Goal: Information Seeking & Learning: Learn about a topic

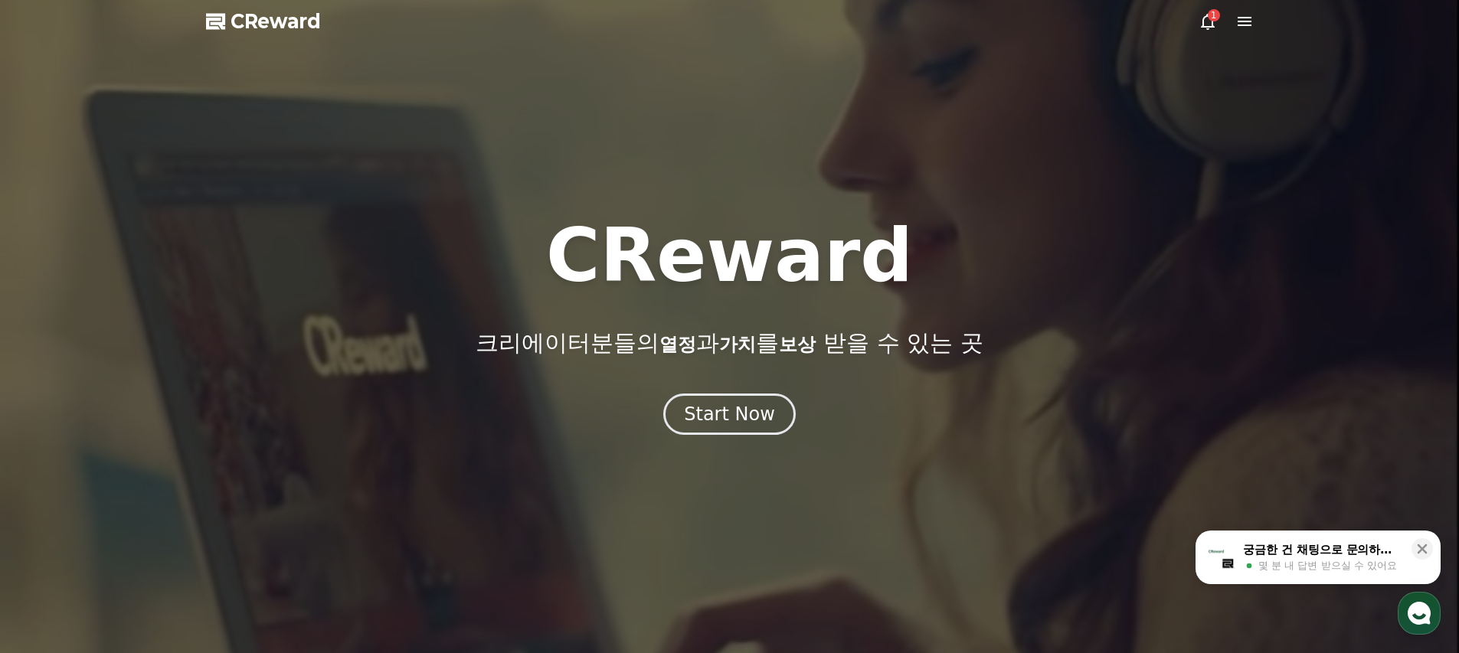
click at [1208, 16] on div "1" at bounding box center [1214, 15] width 12 height 12
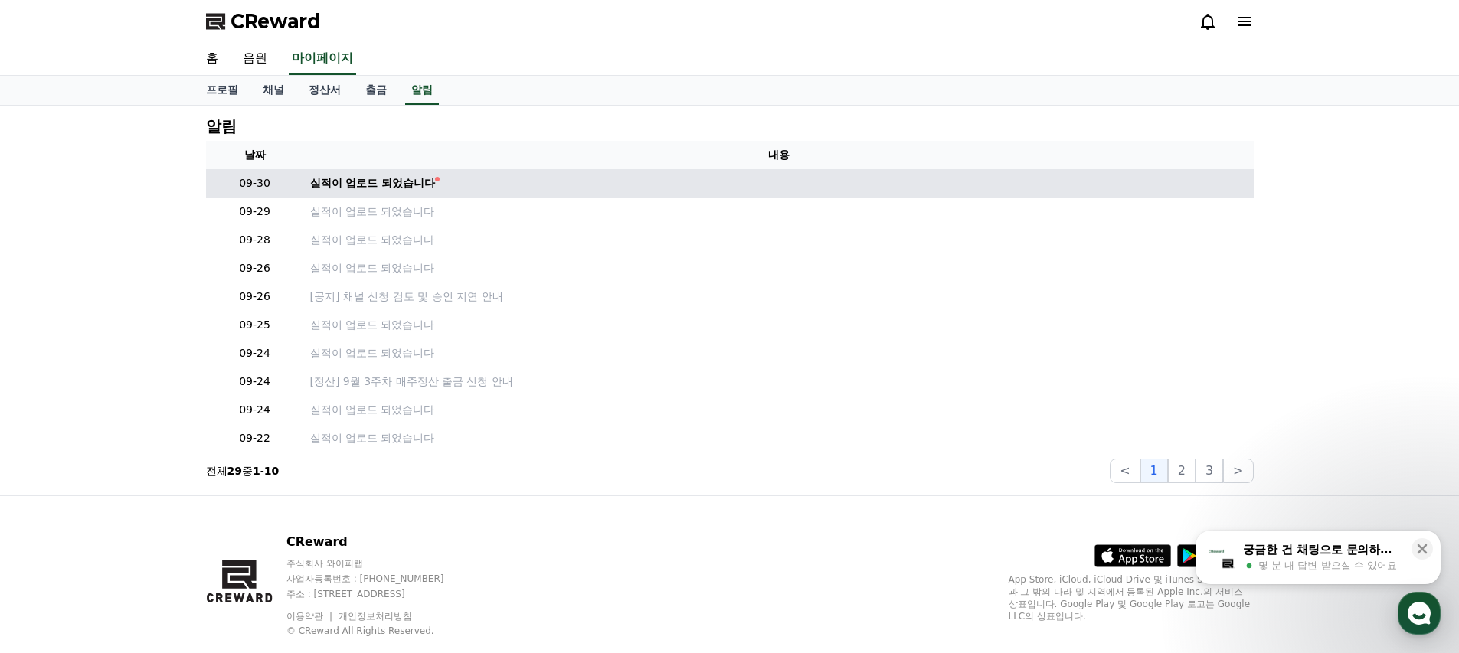
click at [382, 182] on div "실적이 업로드 되었습니다" at bounding box center [373, 183] width 126 height 16
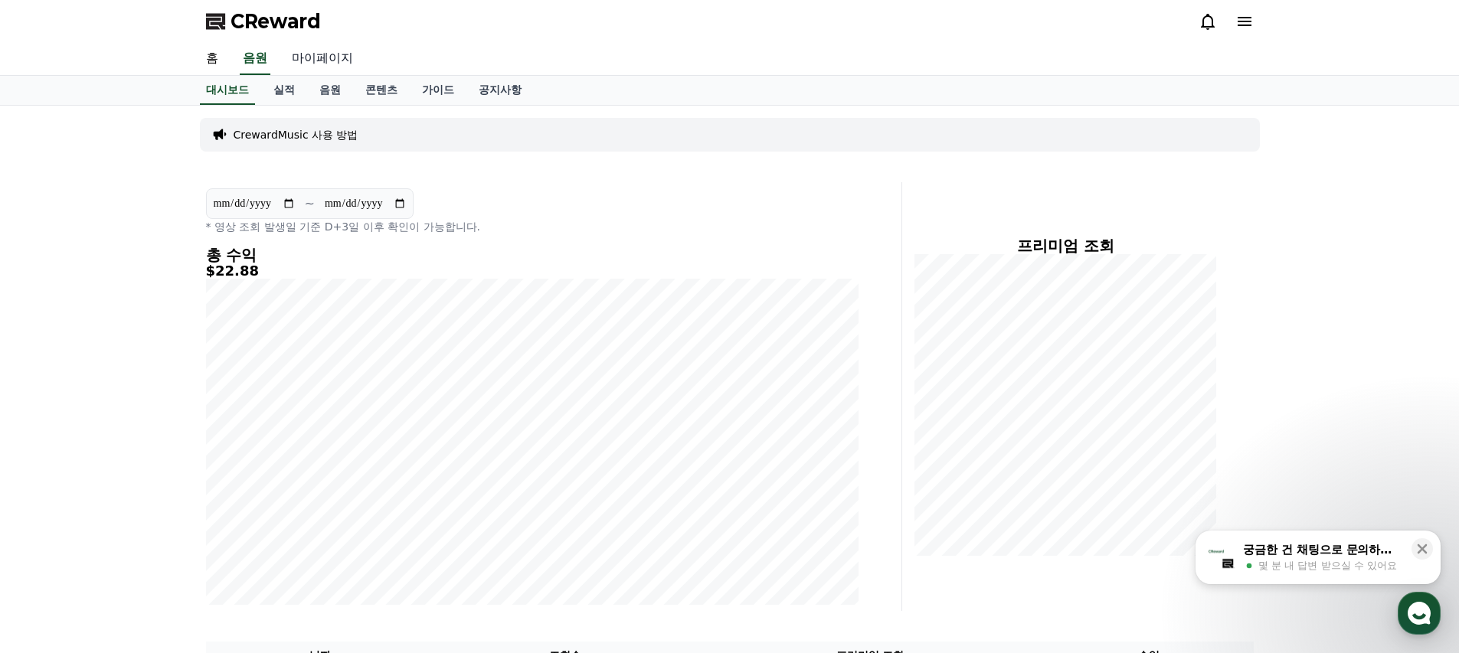
click at [323, 60] on link "마이페이지" at bounding box center [323, 59] width 86 height 32
select select "**********"
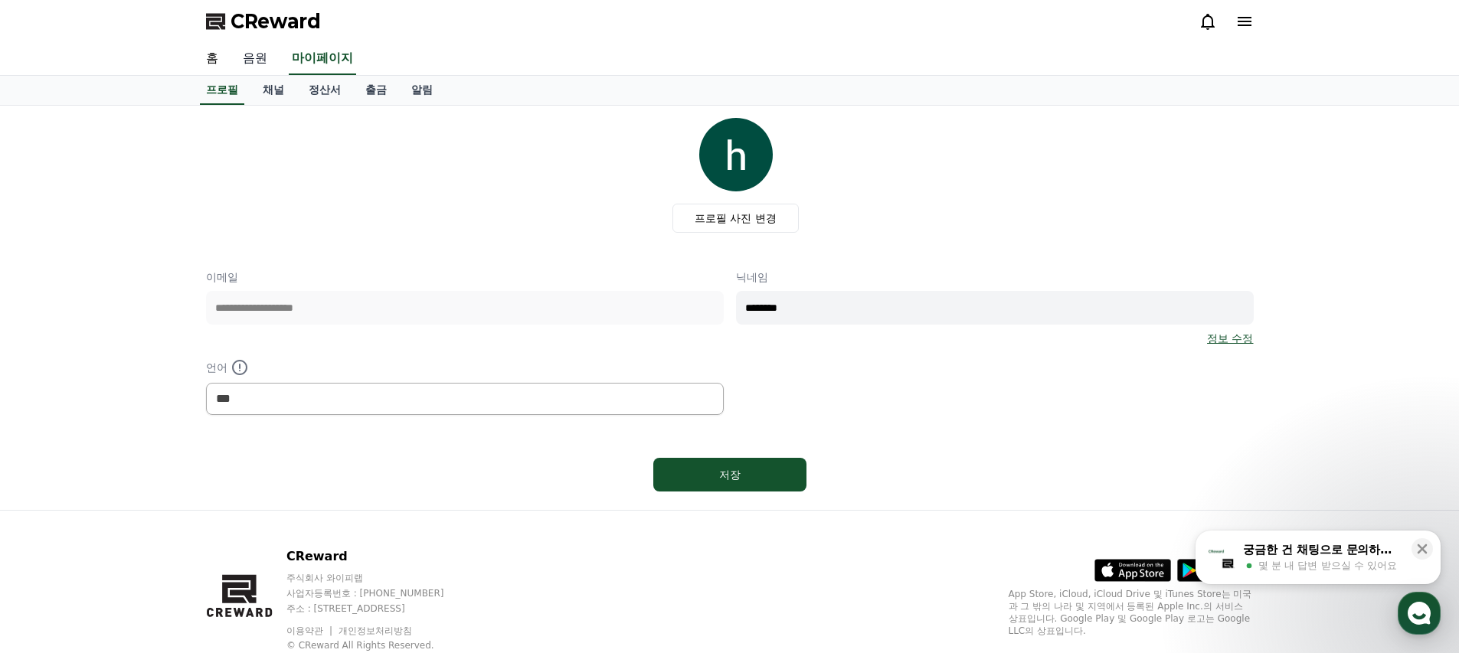
click at [254, 62] on link "음원" at bounding box center [255, 59] width 49 height 32
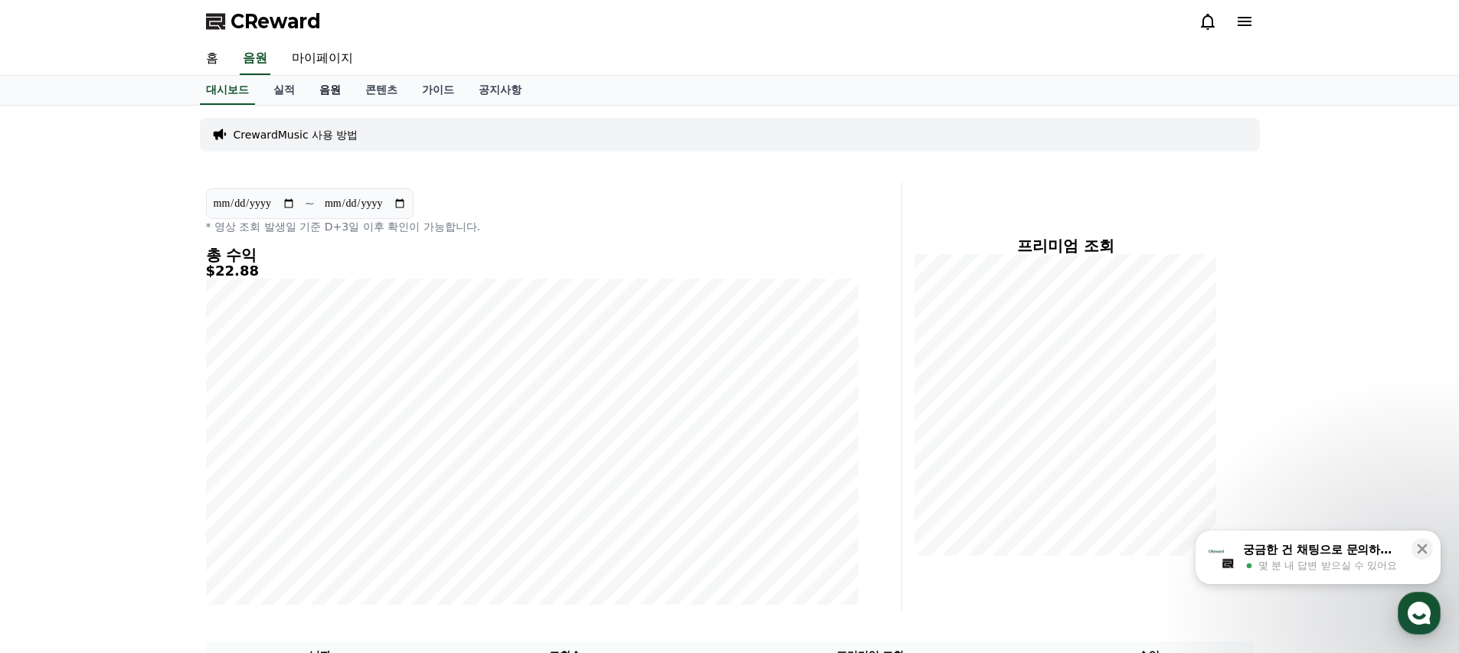
click at [307, 91] on link "음원" at bounding box center [330, 90] width 46 height 29
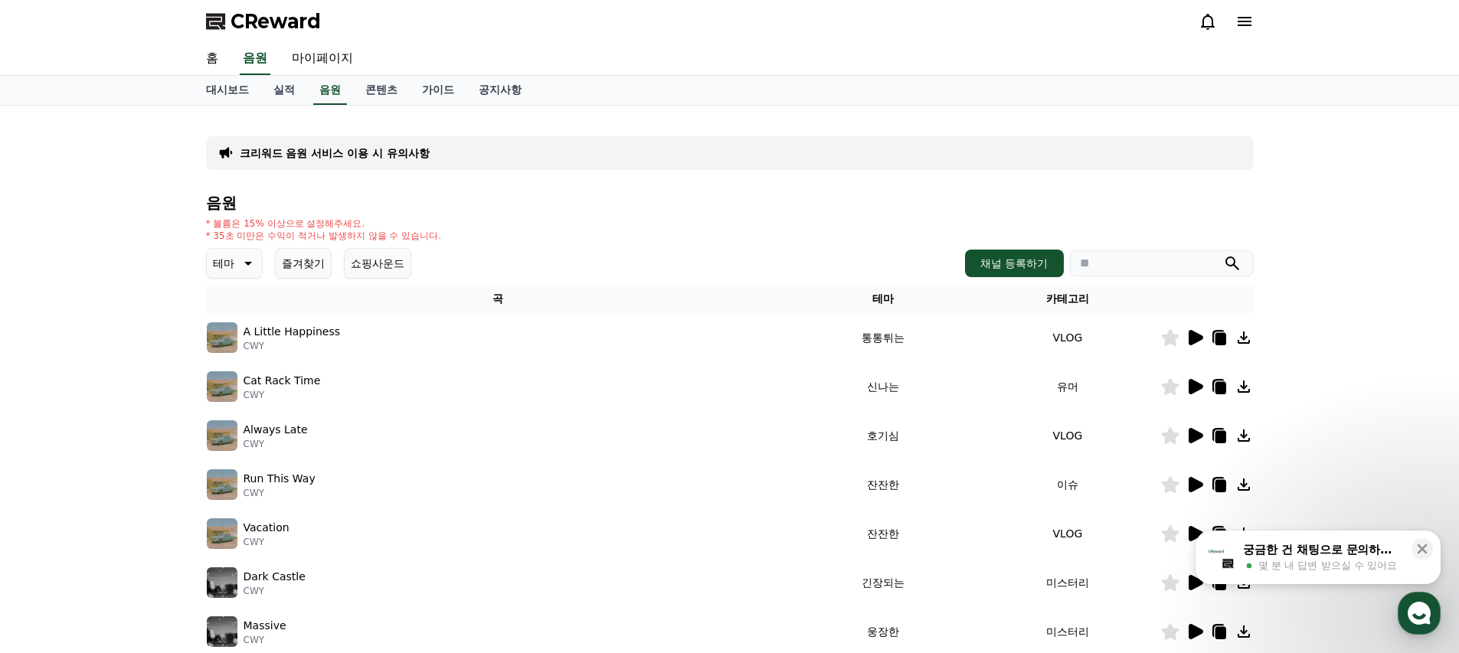
click at [1159, 267] on input "search" at bounding box center [1162, 264] width 184 height 26
type input "***"
click at [1223, 254] on button "submit" at bounding box center [1232, 263] width 18 height 18
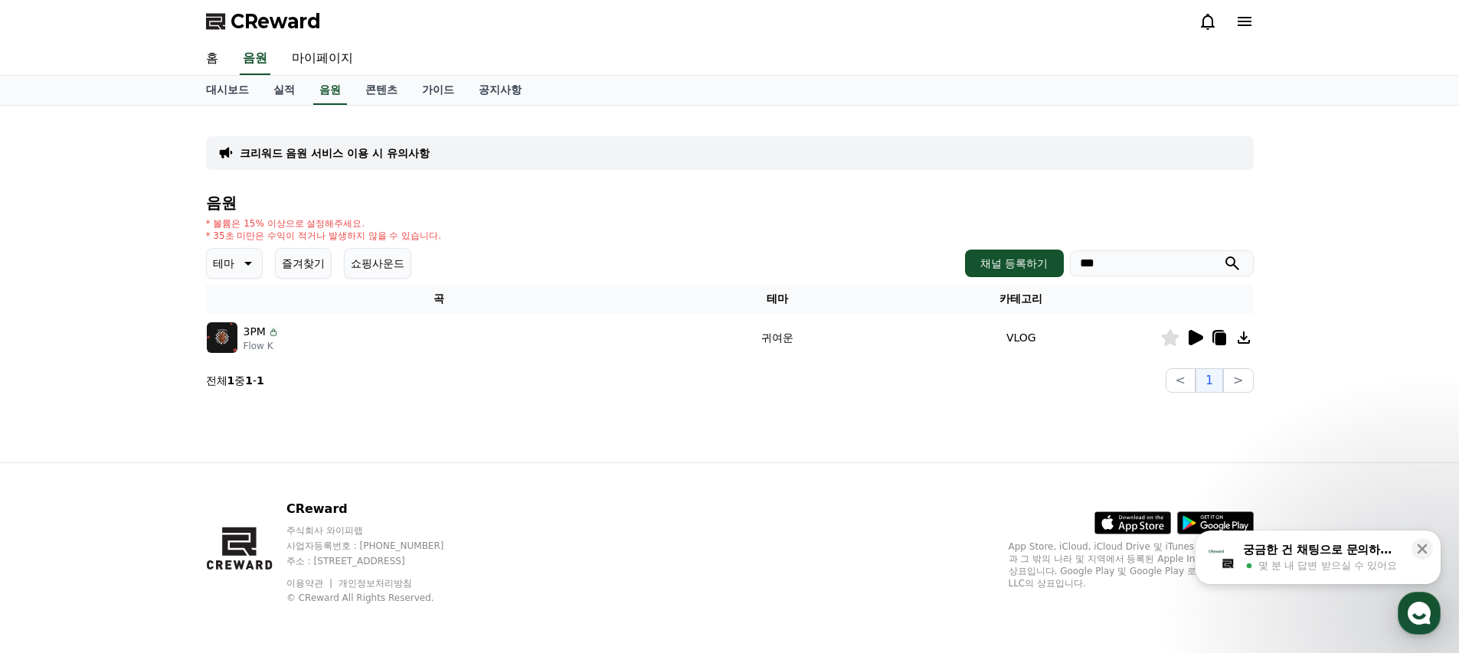
click at [1184, 331] on div at bounding box center [1207, 338] width 92 height 18
click at [1195, 338] on icon at bounding box center [1196, 337] width 15 height 15
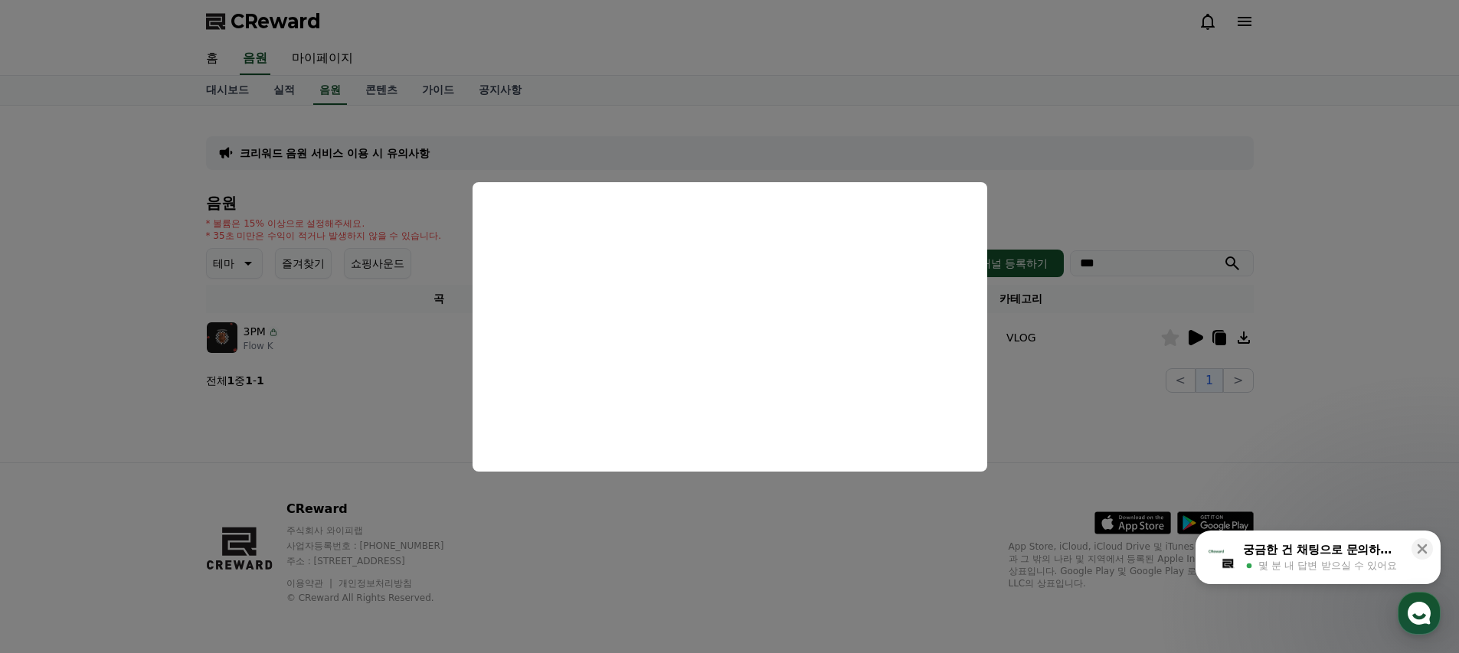
click at [1241, 183] on button "close modal" at bounding box center [729, 326] width 1459 height 653
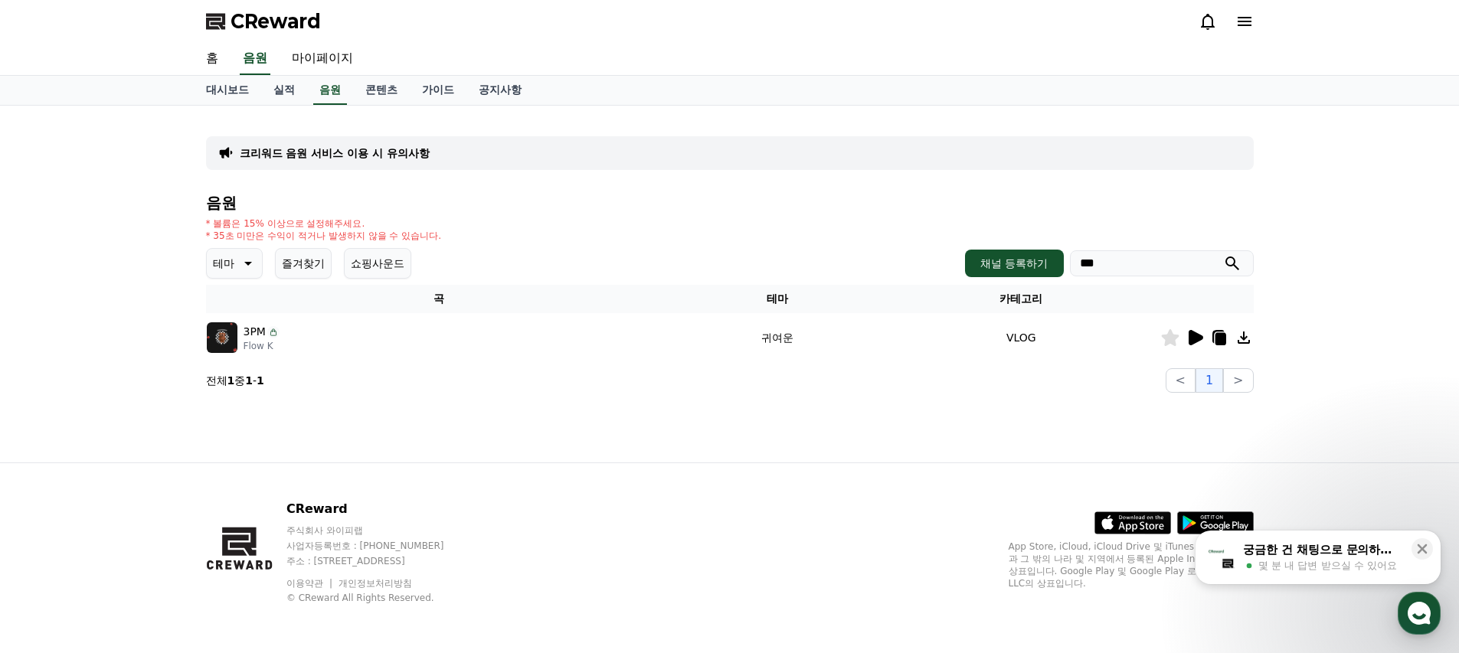
click at [1216, 342] on icon at bounding box center [1220, 339] width 11 height 12
